Goal: Ask a question

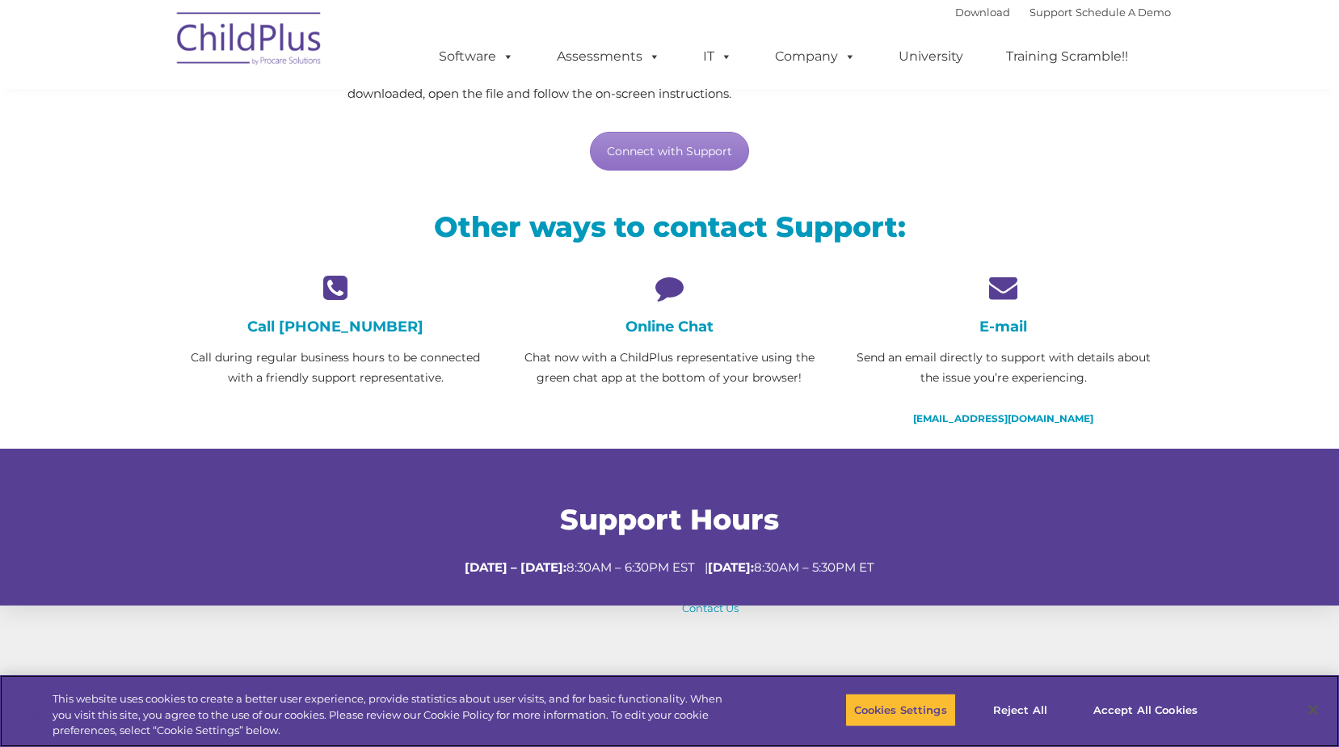
scroll to position [253, 0]
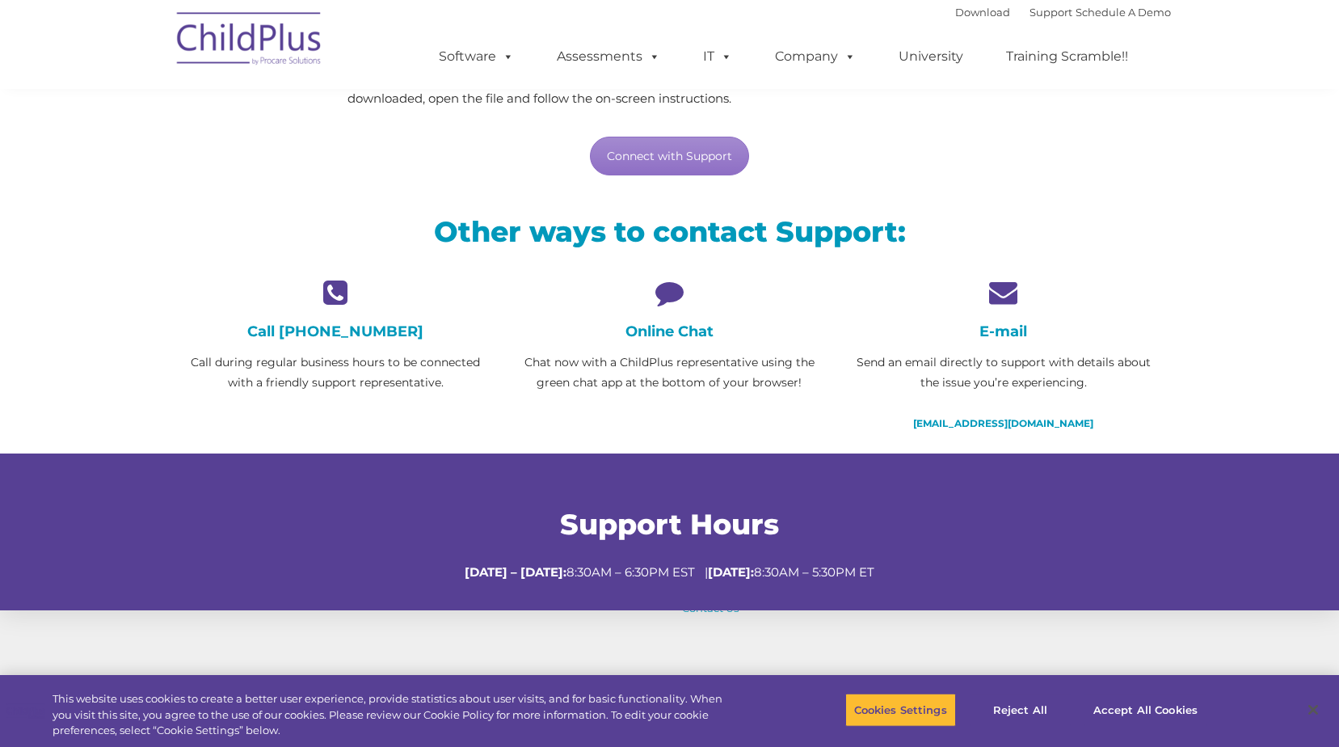
click at [654, 330] on h4 "Online Chat" at bounding box center [670, 331] width 310 height 18
click at [673, 289] on icon at bounding box center [670, 292] width 310 height 28
click at [672, 145] on link "Connect with Support" at bounding box center [669, 156] width 159 height 39
click at [1131, 187] on div "Need live support? We’re here to help! Through our secure support tool, we’ll c…" at bounding box center [670, 73] width 1002 height 240
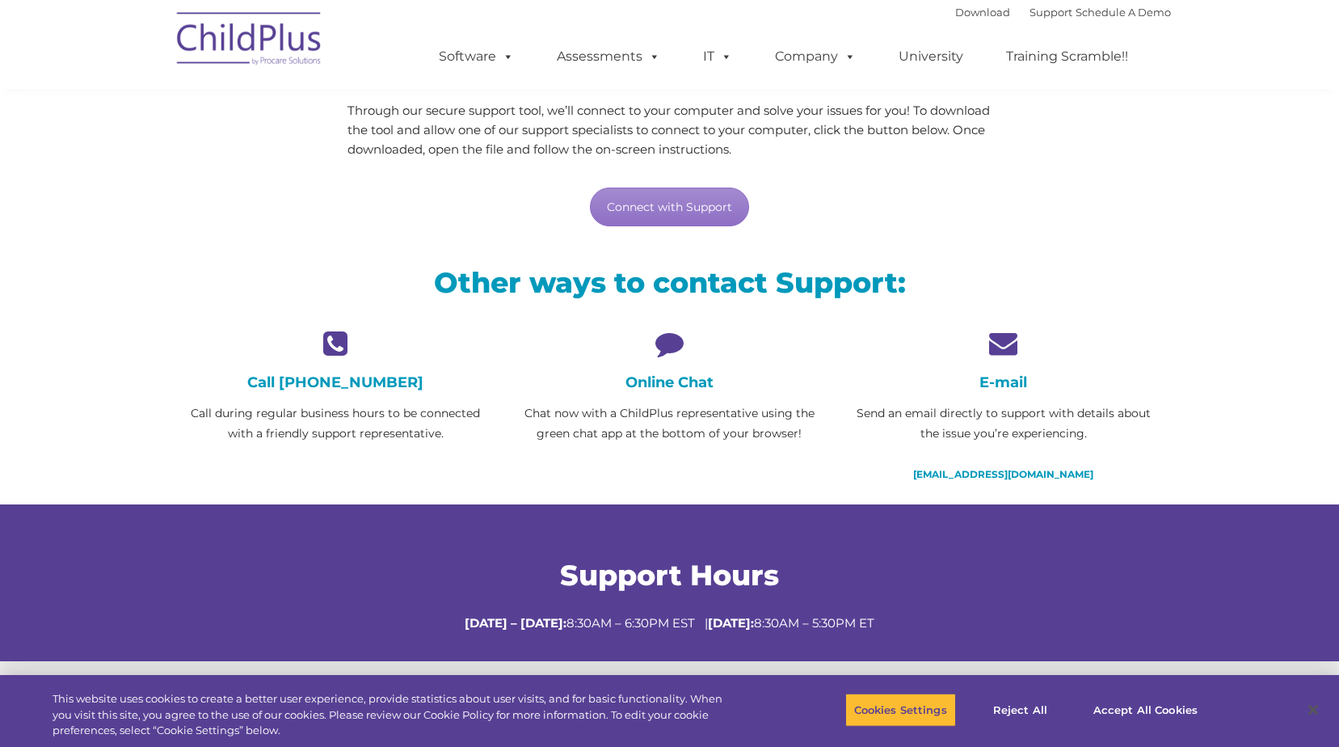
scroll to position [0, 0]
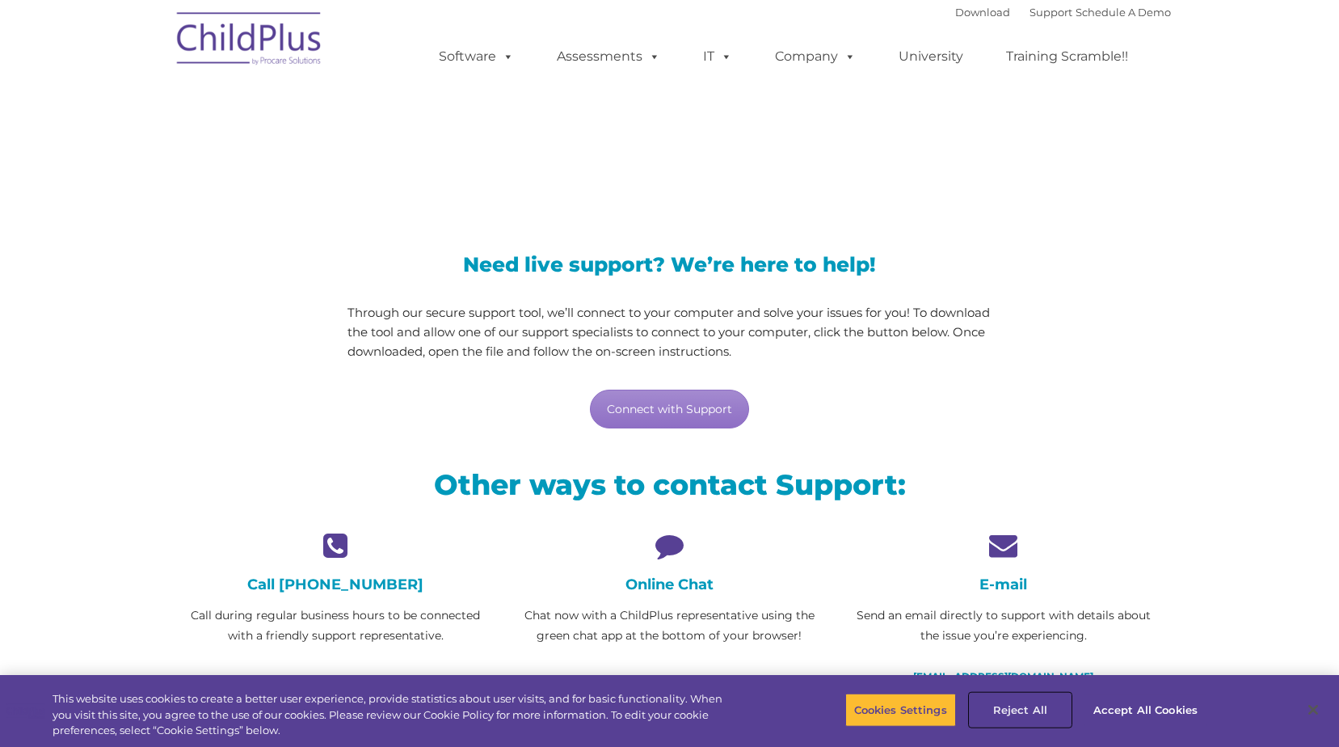
click at [1020, 710] on button "Reject All" at bounding box center [1020, 710] width 101 height 34
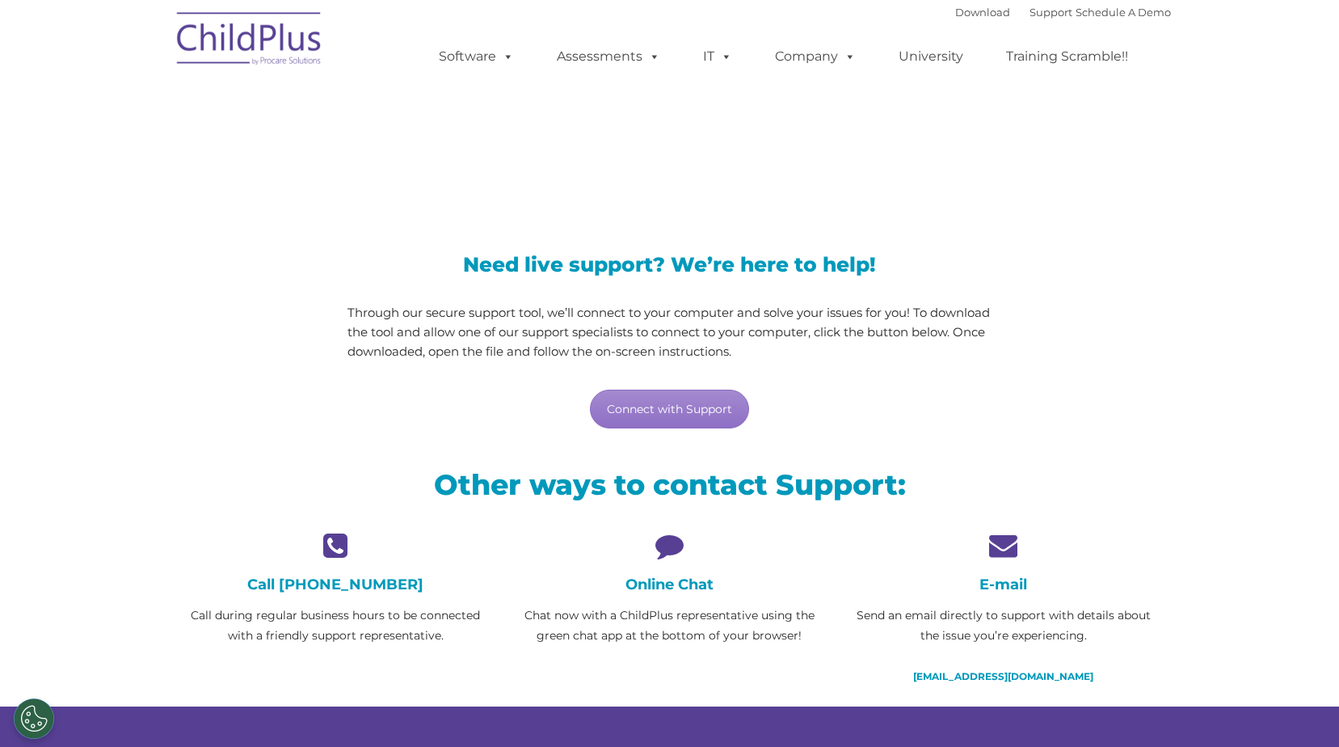
drag, startPoint x: -67, startPoint y: 622, endPoint x: -85, endPoint y: 725, distance: 104.2
drag, startPoint x: -85, startPoint y: 725, endPoint x: 36, endPoint y: 716, distance: 121.6
click at [36, 716] on button "Cookies Settings" at bounding box center [34, 718] width 40 height 40
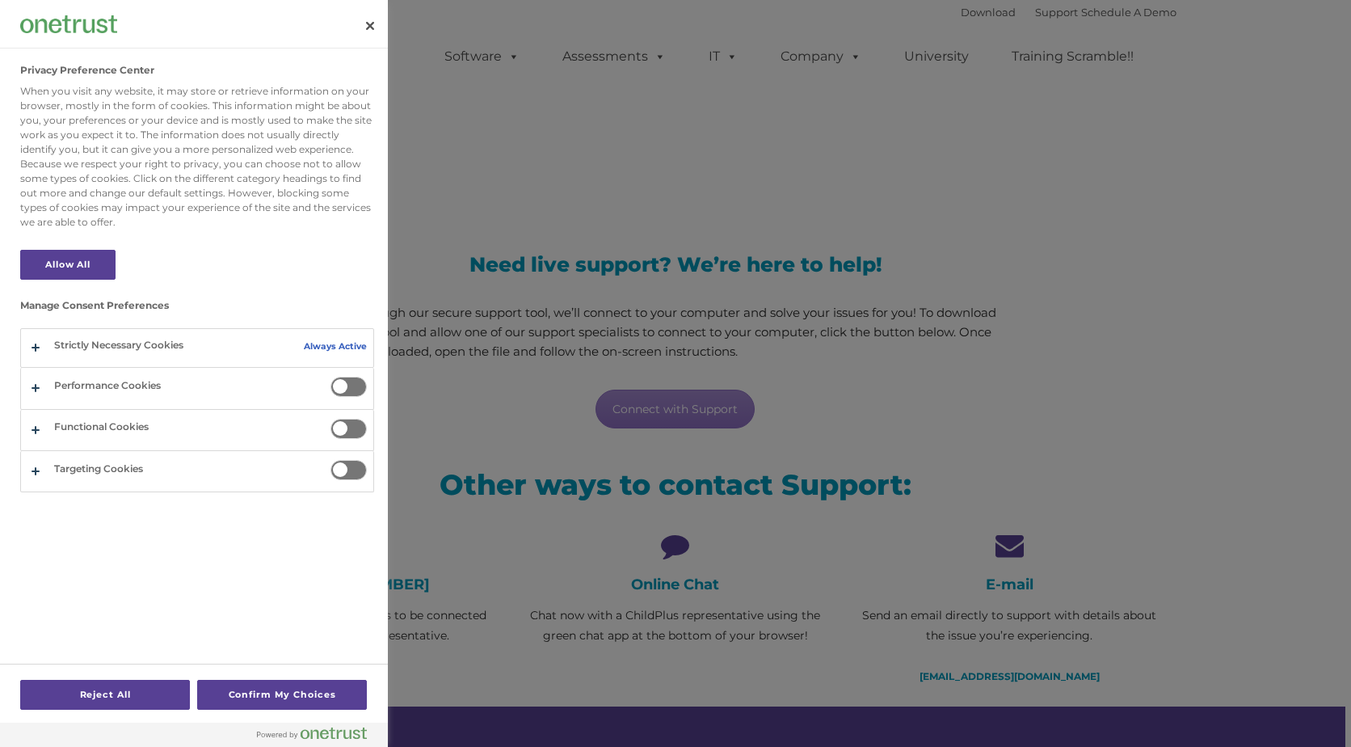
click at [476, 533] on div at bounding box center [675, 373] width 1351 height 747
click at [372, 24] on button "Close" at bounding box center [370, 26] width 36 height 36
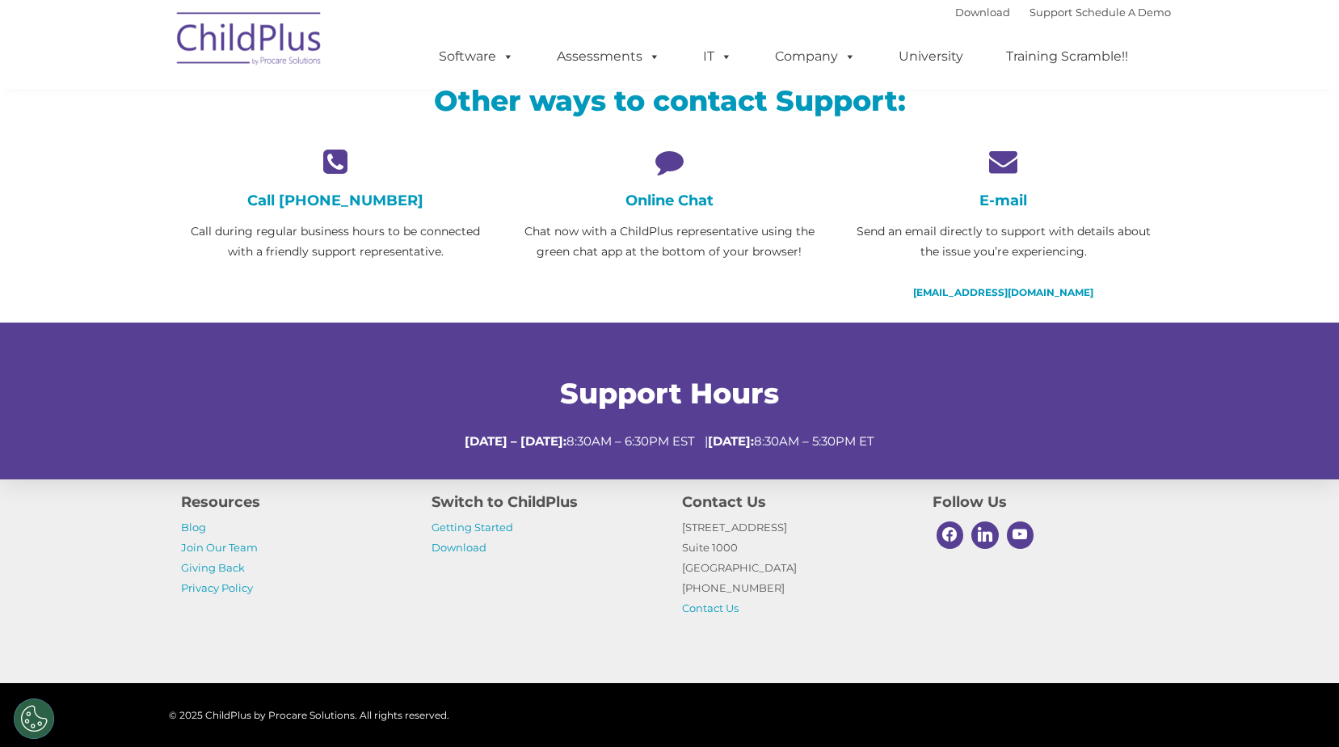
scroll to position [387, 0]
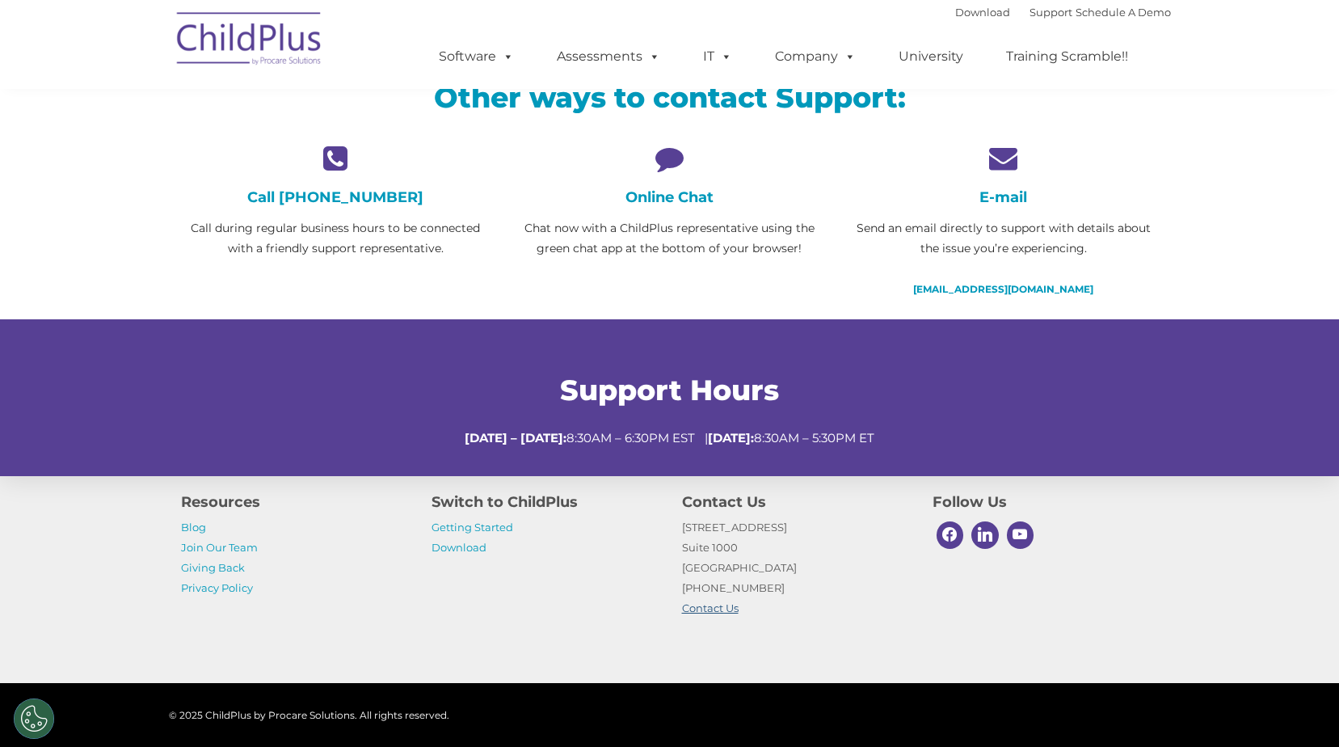
click at [722, 609] on link "Contact Us" at bounding box center [710, 607] width 57 height 13
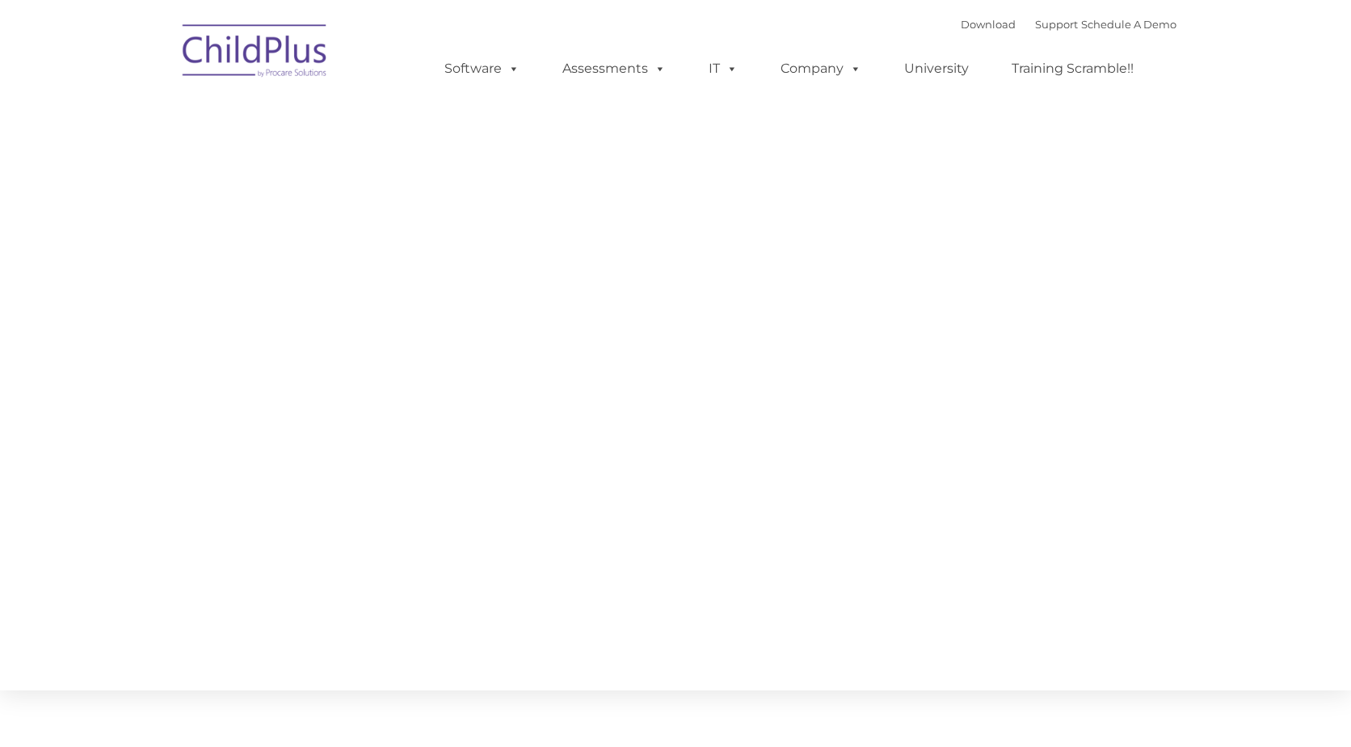
type input ""
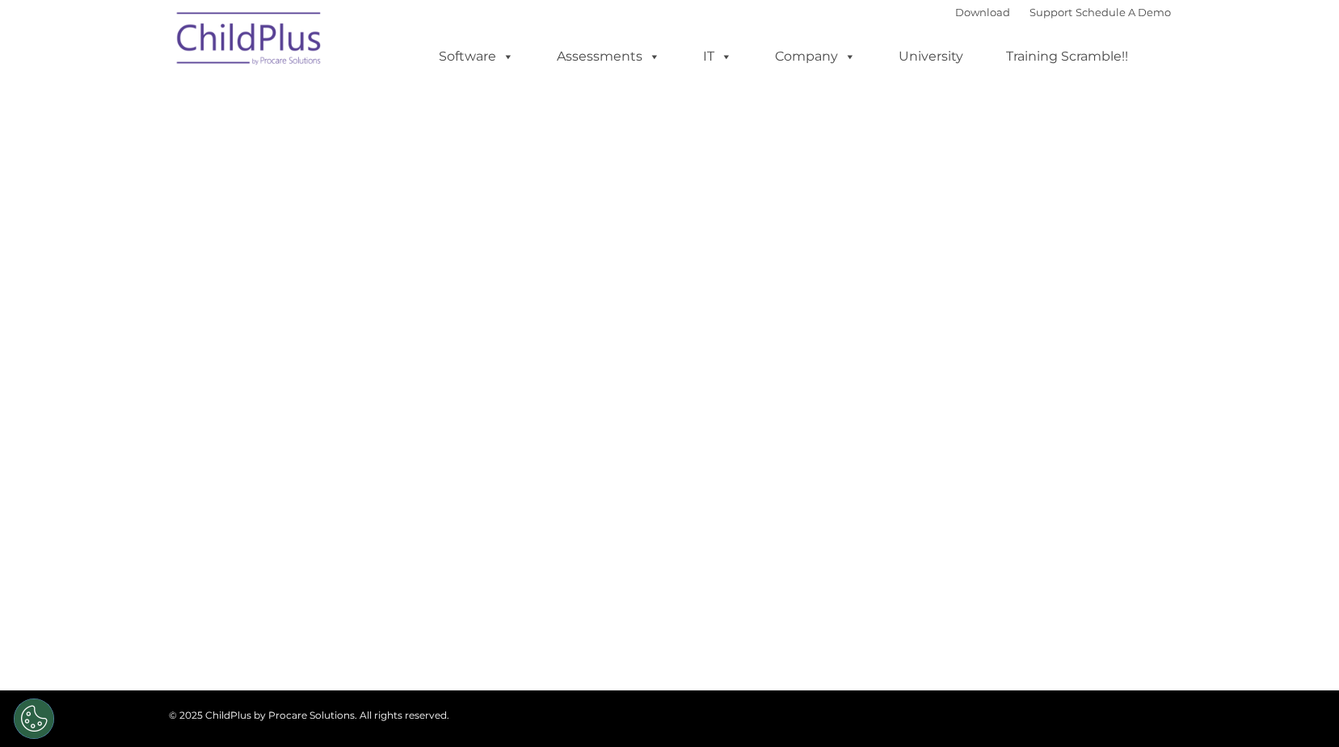
select select "MEDIUM"
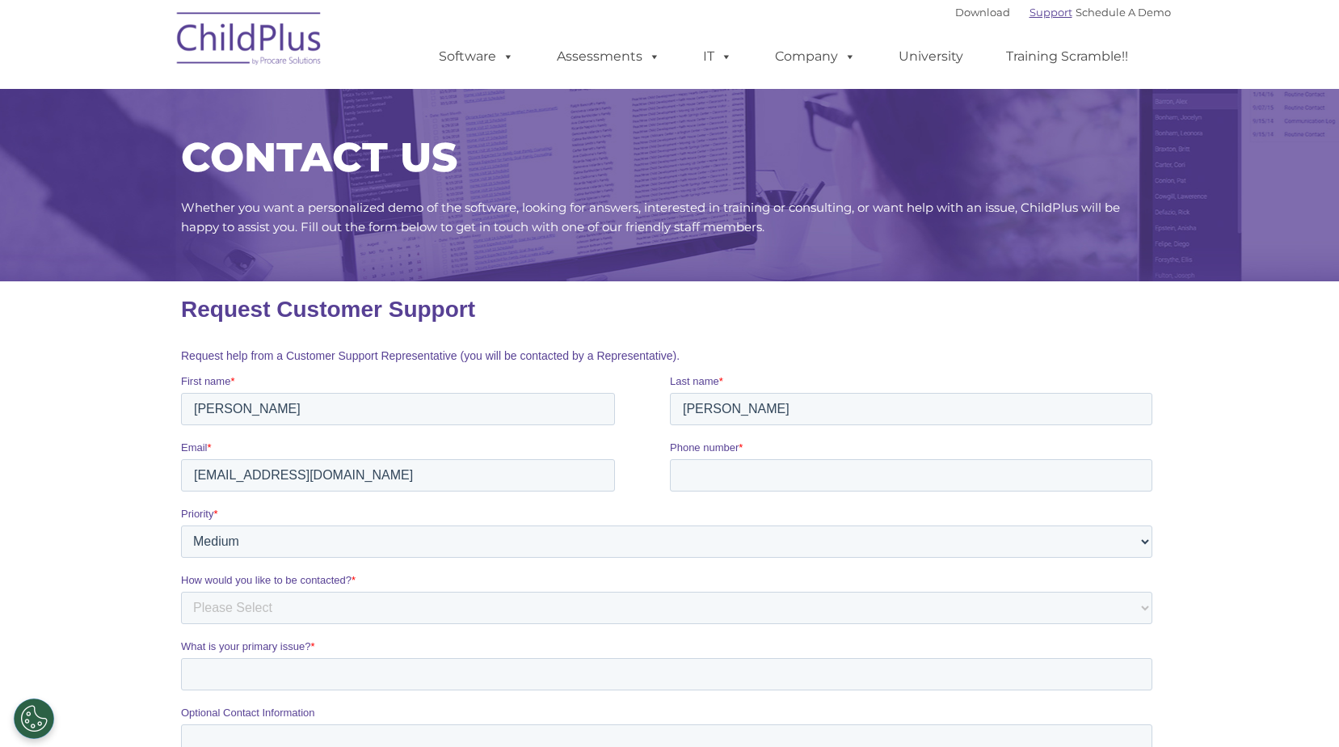
click at [1037, 7] on link "Support" at bounding box center [1051, 12] width 43 height 13
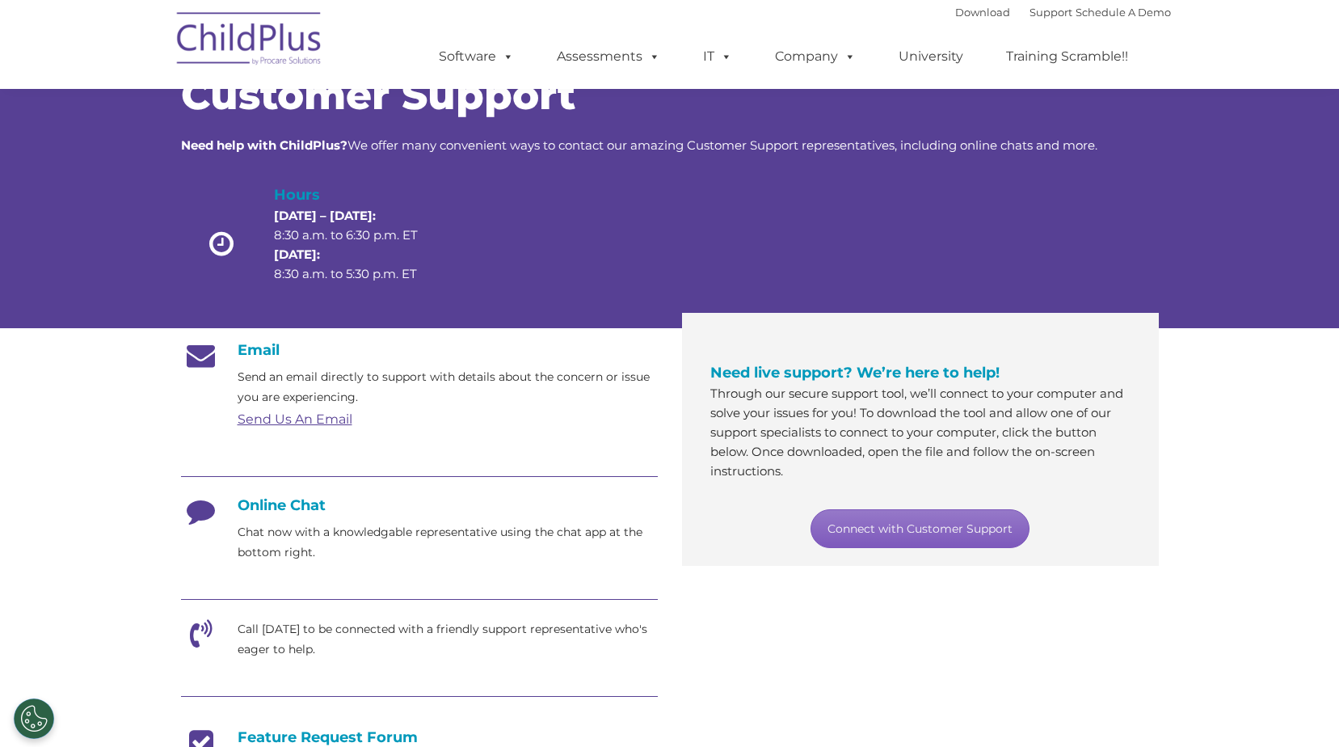
scroll to position [81, 0]
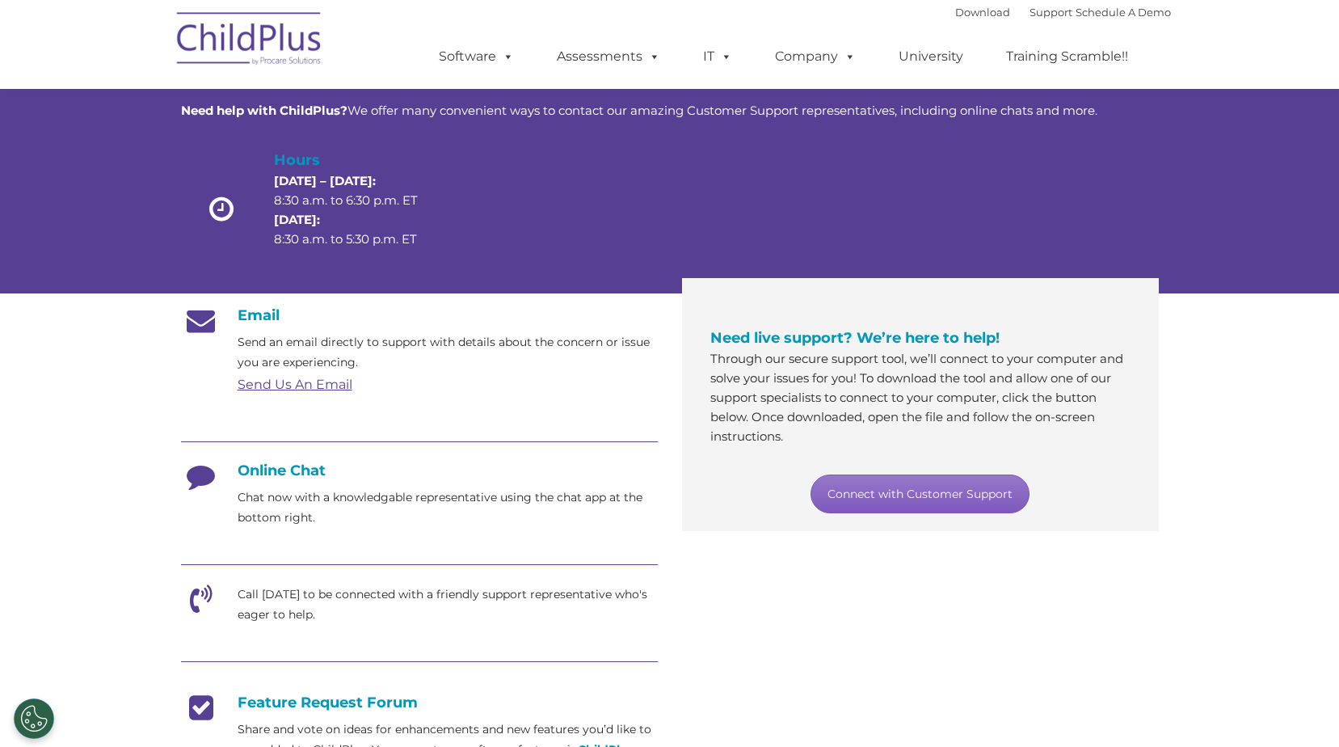
click at [929, 497] on link "Connect with Customer Support" at bounding box center [920, 493] width 219 height 39
click at [1175, 425] on section "Customer Support Need help with ChildPlus? We offer many convenient ways to con…" at bounding box center [669, 542] width 1339 height 1246
